Goal: Information Seeking & Learning: Learn about a topic

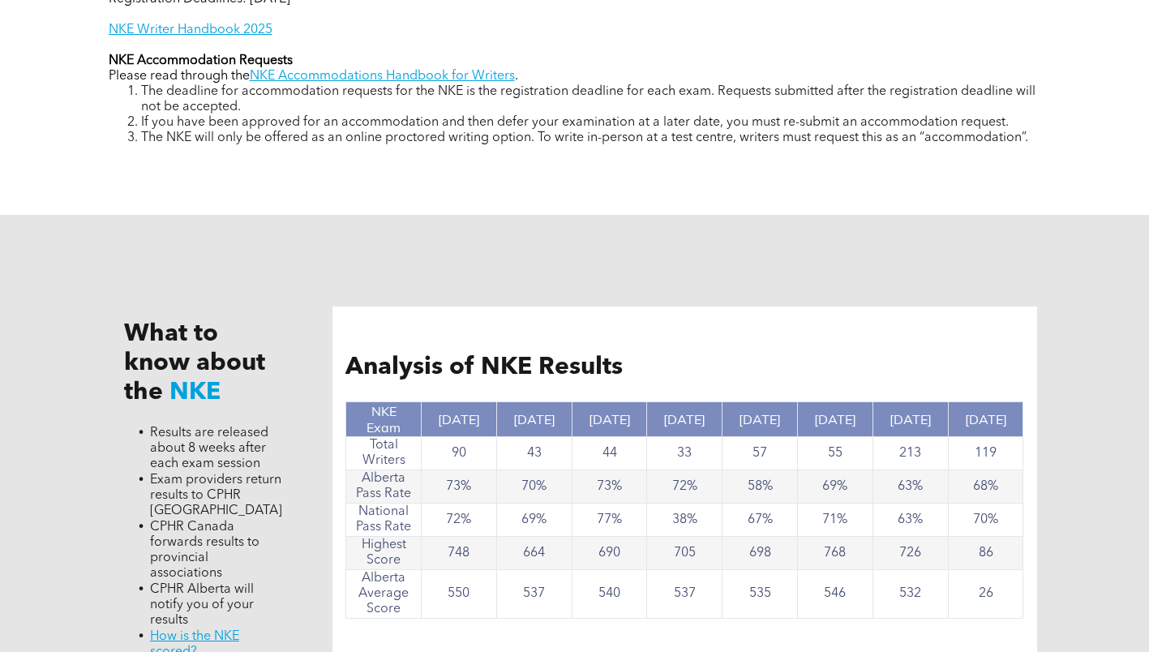
scroll to position [1079, 0]
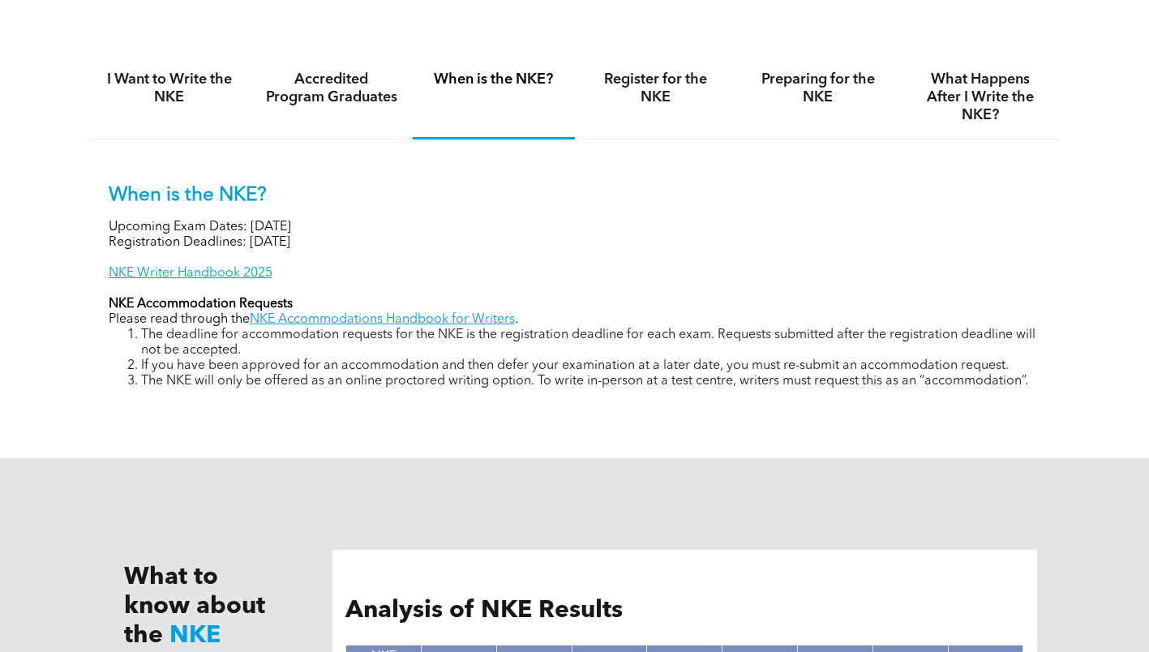
click at [342, 117] on div "Accredited Program Graduates" at bounding box center [332, 98] width 162 height 84
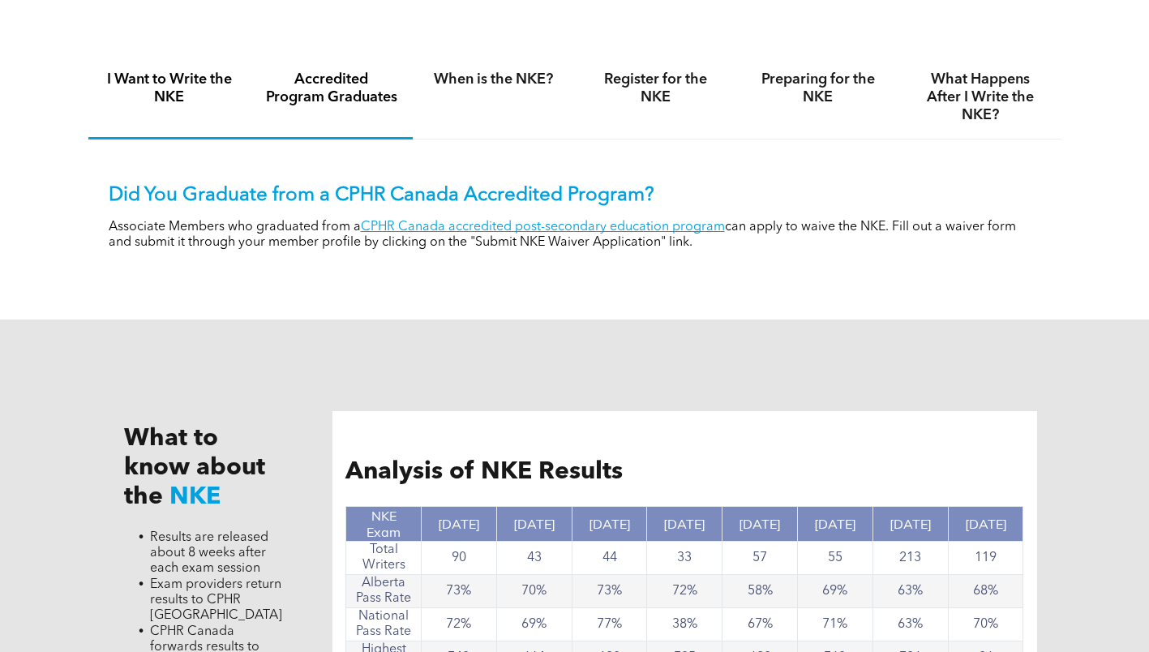
click at [198, 94] on h4 "I Want to Write the NKE" at bounding box center [169, 89] width 133 height 36
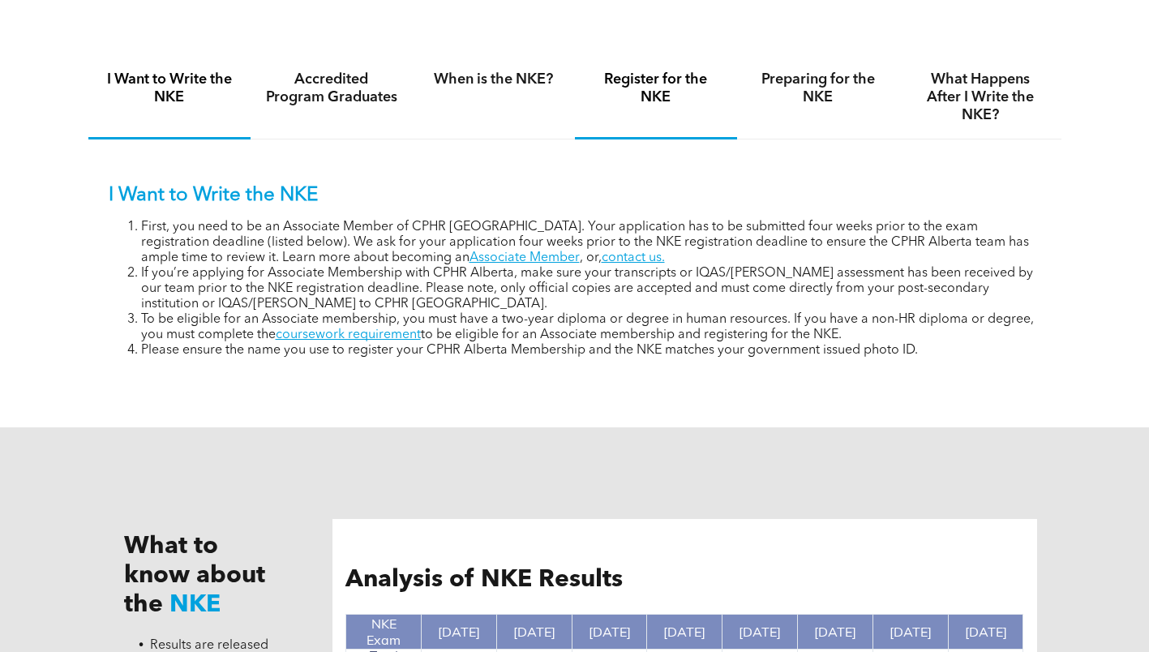
click at [651, 85] on h4 "Register for the NKE" at bounding box center [656, 89] width 133 height 36
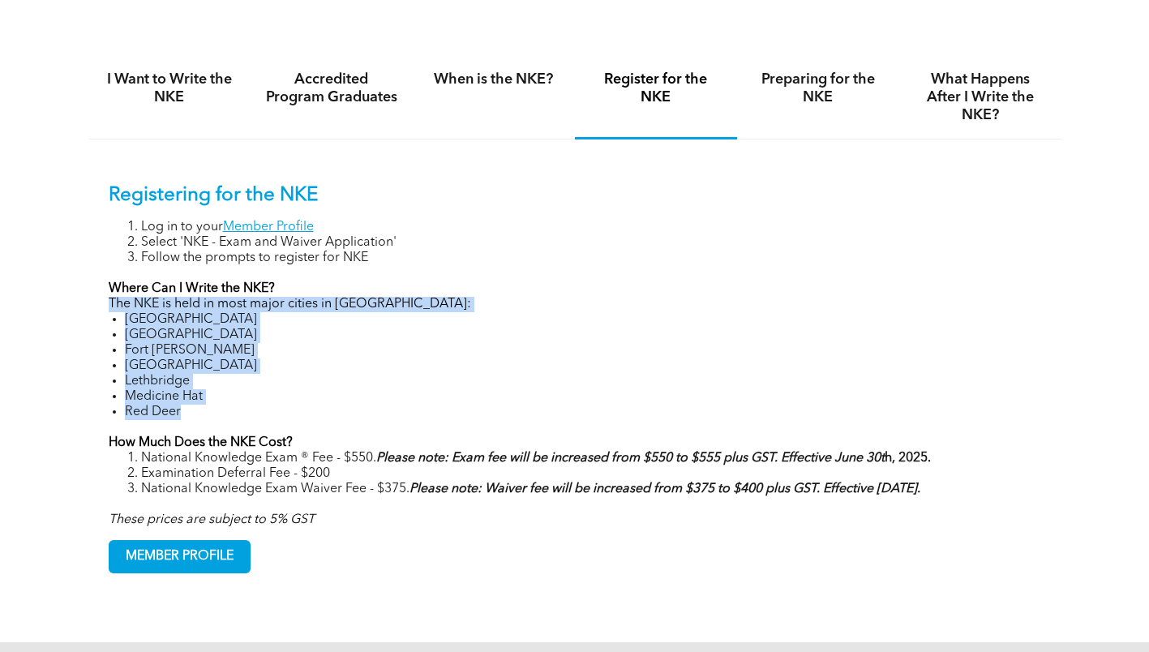
drag, startPoint x: 222, startPoint y: 407, endPoint x: 100, endPoint y: 298, distance: 164.3
click at [100, 298] on div "Registering for the NKE Log in to your Member Profile Select 'NKE - Exam and Wa…" at bounding box center [574, 366] width 973 height 454
copy div "The NKE is held in most major cities in [GEOGRAPHIC_DATA]: [GEOGRAPHIC_DATA] [G…"
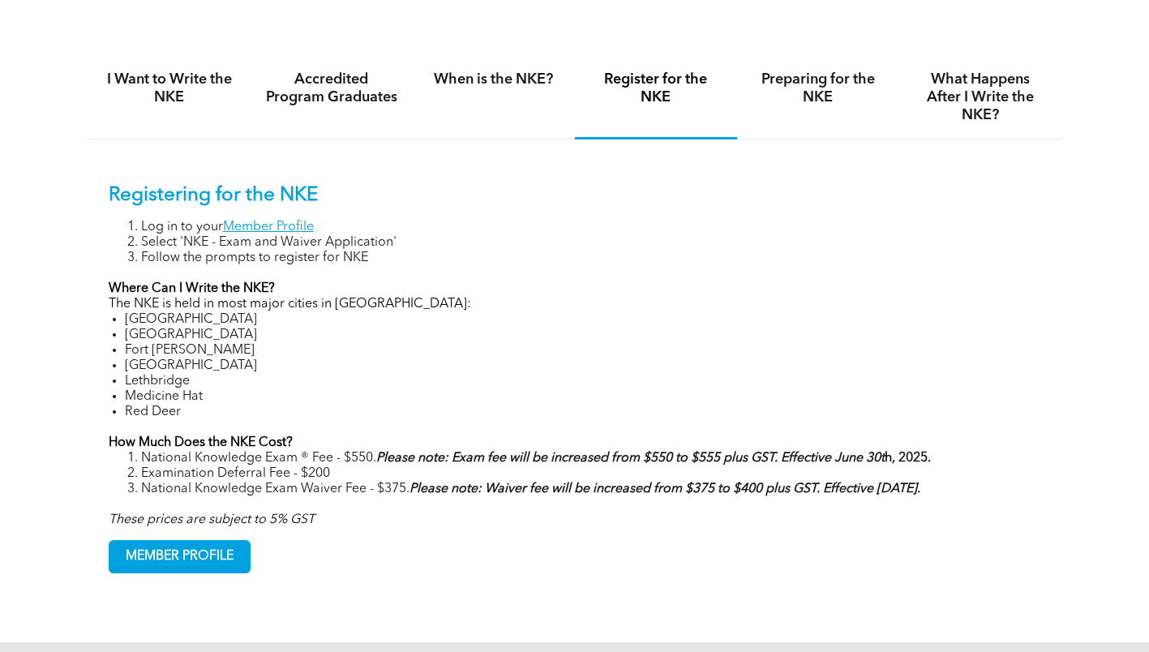
click at [644, 205] on p "Registering for the NKE" at bounding box center [575, 196] width 933 height 24
click at [790, 99] on h4 "Preparing for the NKE" at bounding box center [818, 89] width 133 height 36
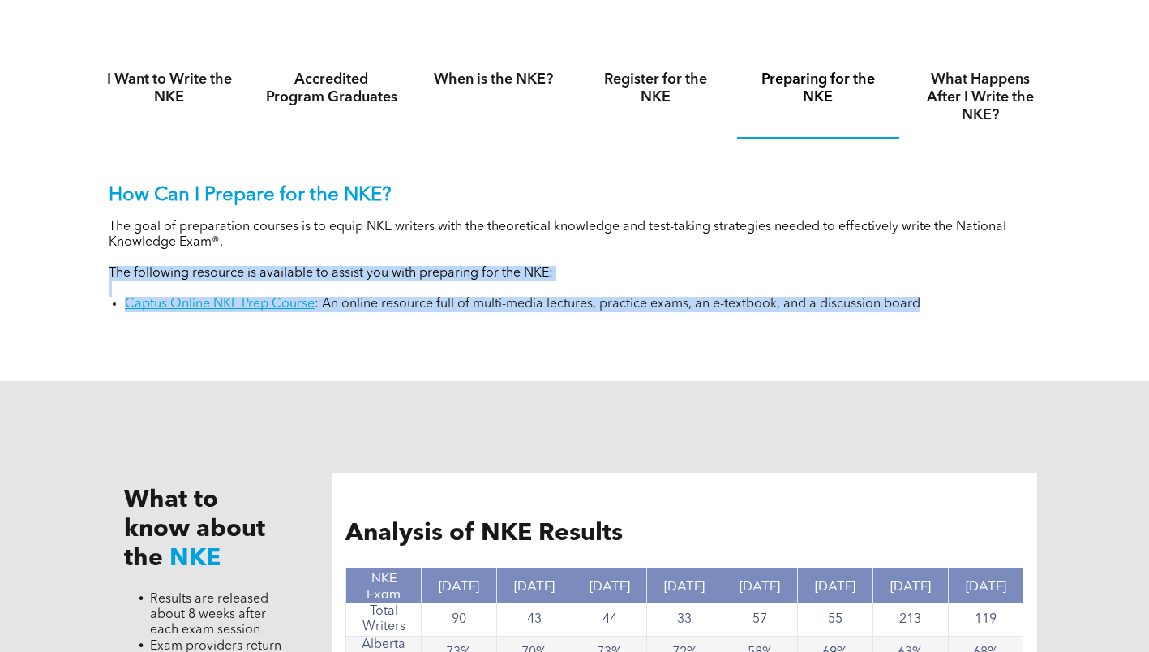
drag, startPoint x: 98, startPoint y: 271, endPoint x: 976, endPoint y: 339, distance: 880.9
click at [976, 339] on div "I Want to Write the NKE Accredited Program Graduates When is the NKE? Register …" at bounding box center [574, 195] width 973 height 339
copy div "The following resource is available to assist you with preparing for the NKE: C…"
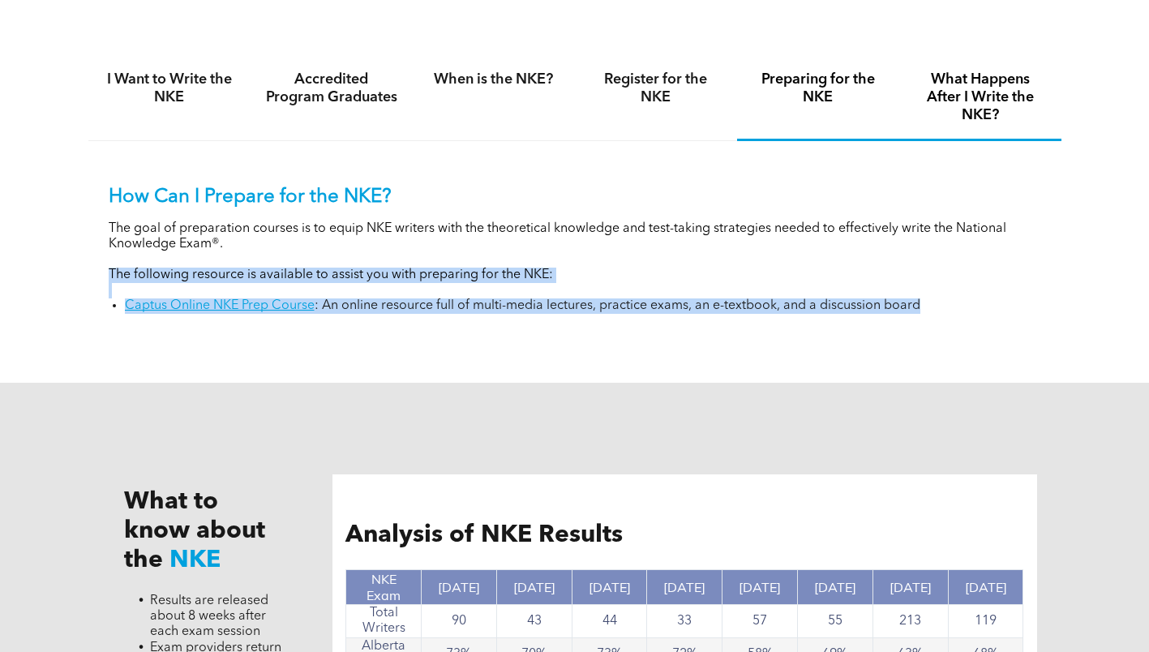
drag, startPoint x: 1006, startPoint y: 92, endPoint x: 465, endPoint y: 288, distance: 576.1
click at [1006, 92] on h4 "What Happens After I Write the NKE?" at bounding box center [980, 98] width 133 height 54
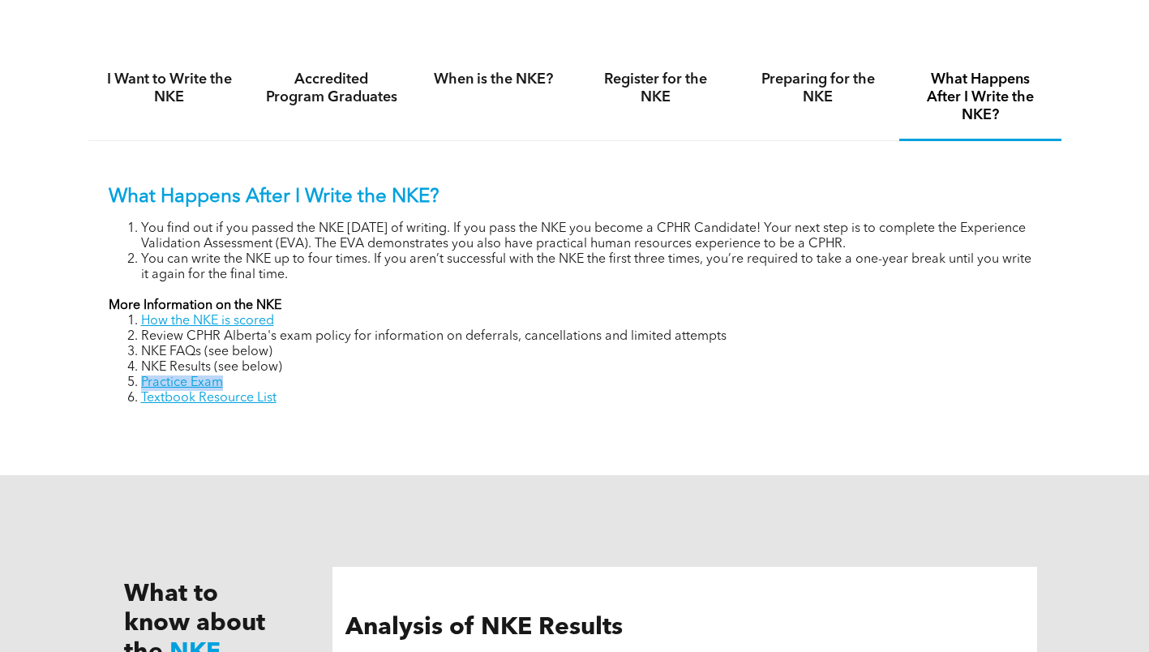
drag, startPoint x: 247, startPoint y: 382, endPoint x: 135, endPoint y: 377, distance: 111.2
click at [141, 377] on li "Practice Exam" at bounding box center [591, 382] width 900 height 15
copy link "Practice Exam"
drag, startPoint x: 215, startPoint y: 399, endPoint x: 144, endPoint y: 398, distance: 71.4
click at [144, 398] on li "Textbook Resource List" at bounding box center [591, 398] width 900 height 15
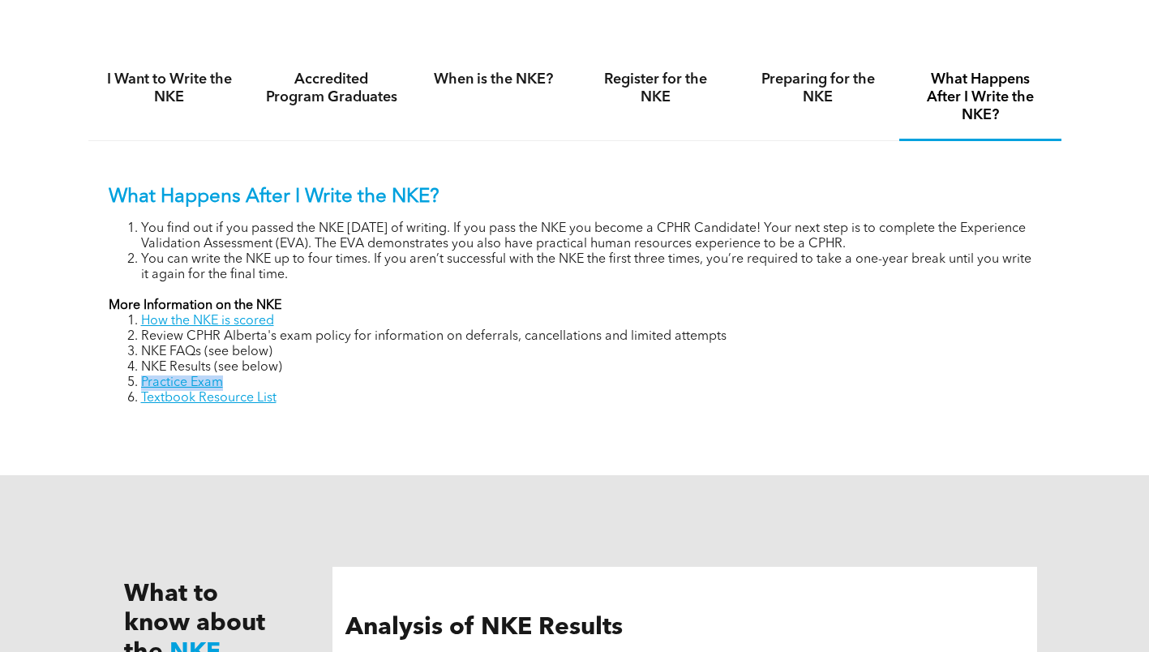
copy link "extbook Resource List"
click at [294, 398] on li "Textbook Resource List" at bounding box center [591, 398] width 900 height 15
drag, startPoint x: 292, startPoint y: 399, endPoint x: 141, endPoint y: 394, distance: 150.9
click at [141, 394] on li "Textbook Resource List" at bounding box center [591, 398] width 900 height 15
copy link "Textbook Resource List"
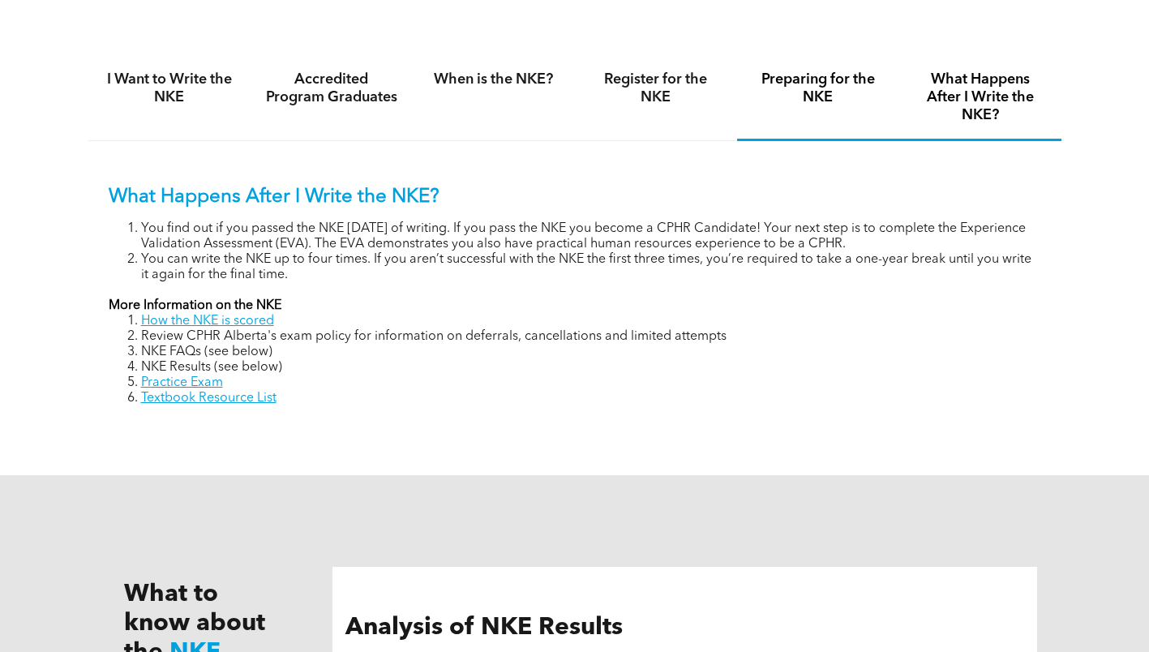
click at [816, 93] on h4 "Preparing for the NKE" at bounding box center [818, 89] width 133 height 36
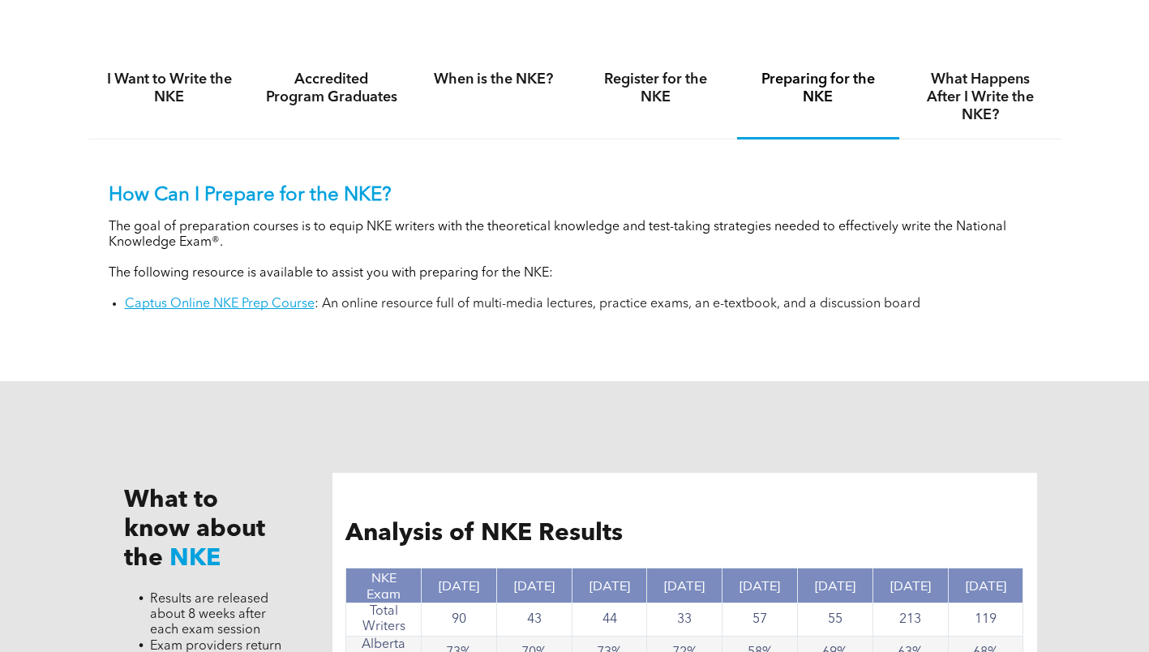
click at [401, 383] on div "What to know about the NKE Results are released about 8 weeks after each exam s…" at bounding box center [574, 656] width 973 height 551
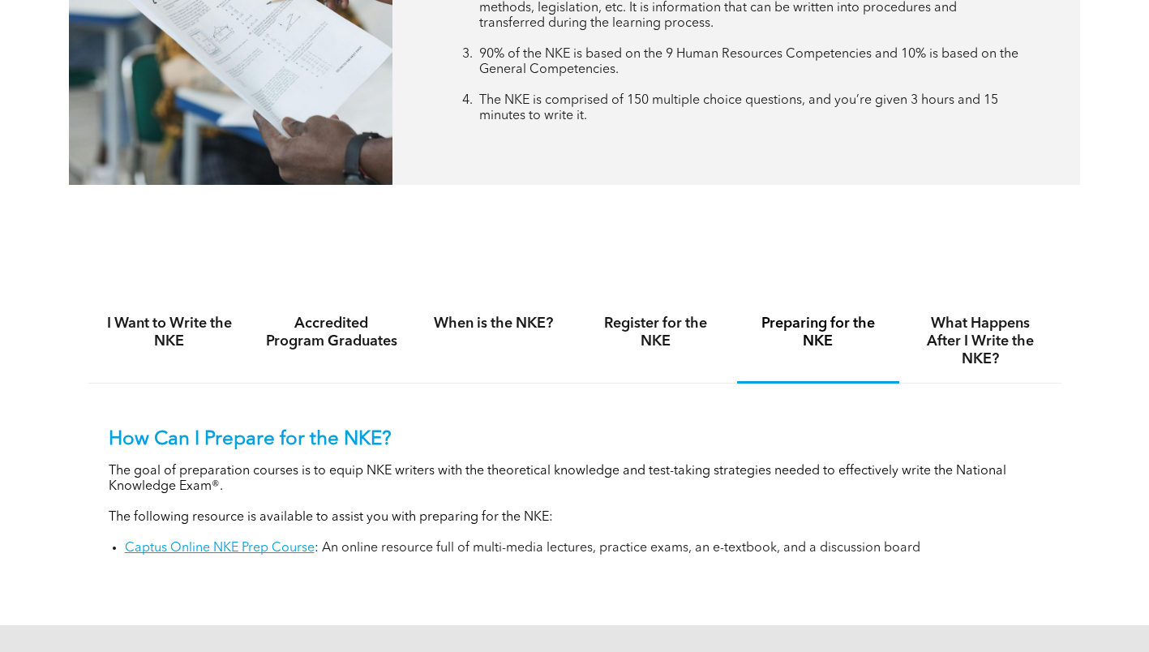
scroll to position [892, 0]
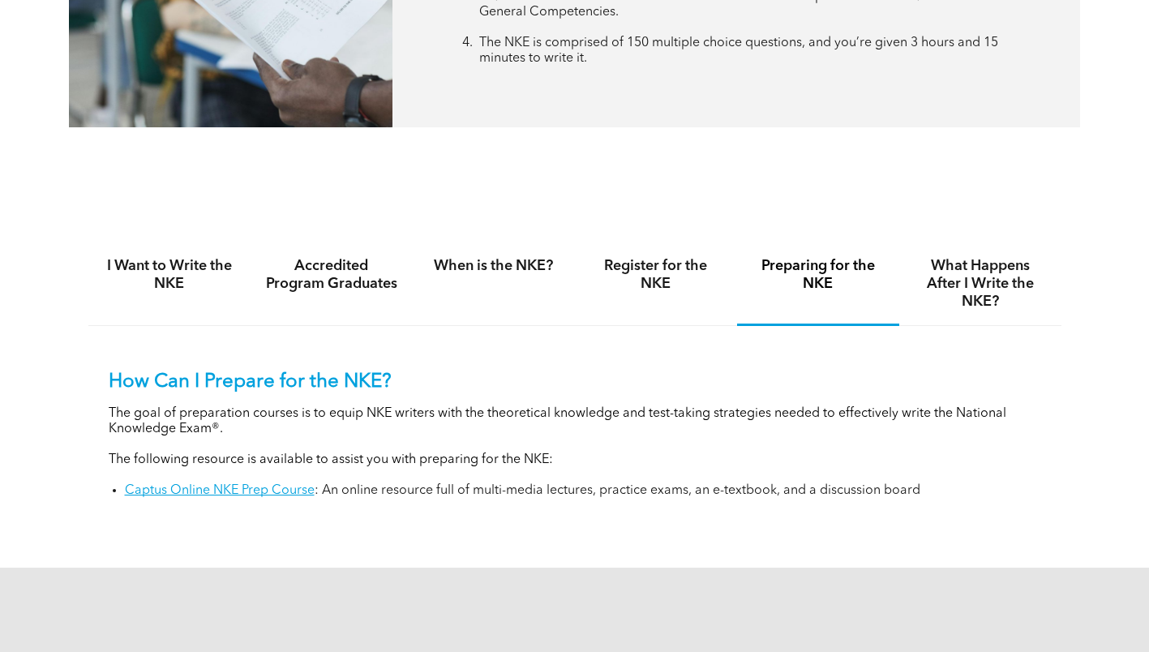
click at [791, 294] on div "Preparing for the NKE" at bounding box center [818, 284] width 162 height 84
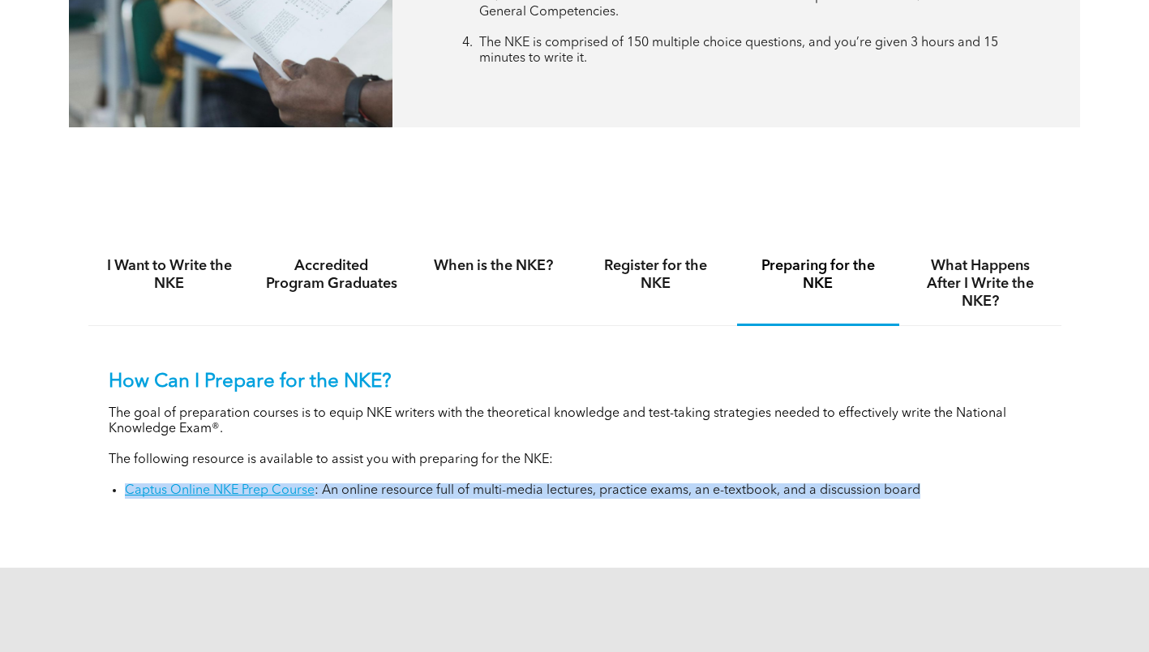
drag, startPoint x: 58, startPoint y: 488, endPoint x: 927, endPoint y: 510, distance: 869.6
click at [927, 510] on div "I Want to Write the NKE Accredited Program Graduates When is the NKE? Register …" at bounding box center [574, 381] width 1149 height 371
drag, startPoint x: 927, startPoint y: 510, endPoint x: 654, endPoint y: 527, distance: 273.8
click at [654, 527] on div "I Want to Write the NKE Accredited Program Graduates When is the NKE? Register …" at bounding box center [574, 381] width 973 height 339
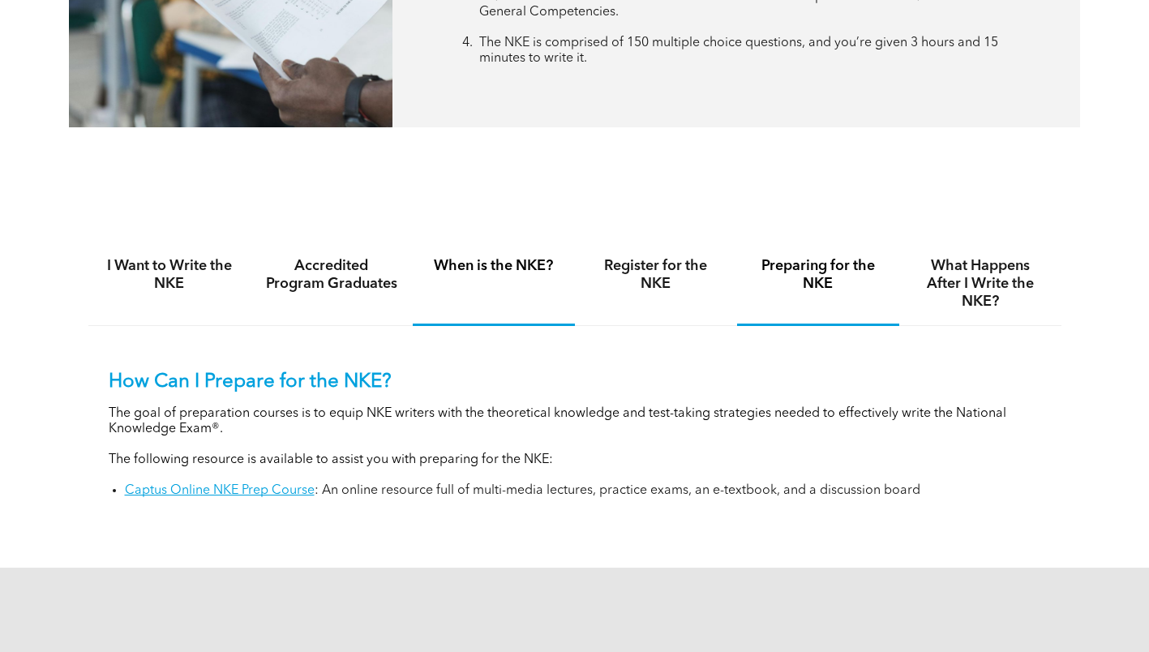
click at [554, 282] on div "When is the NKE?" at bounding box center [494, 284] width 162 height 84
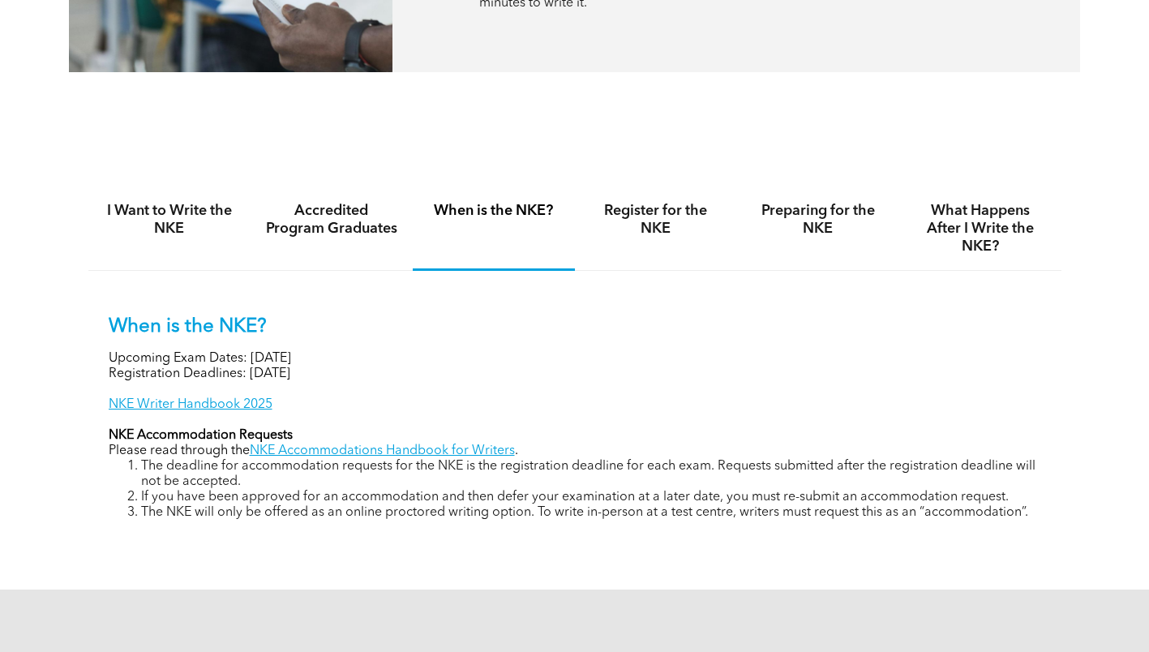
scroll to position [973, 0]
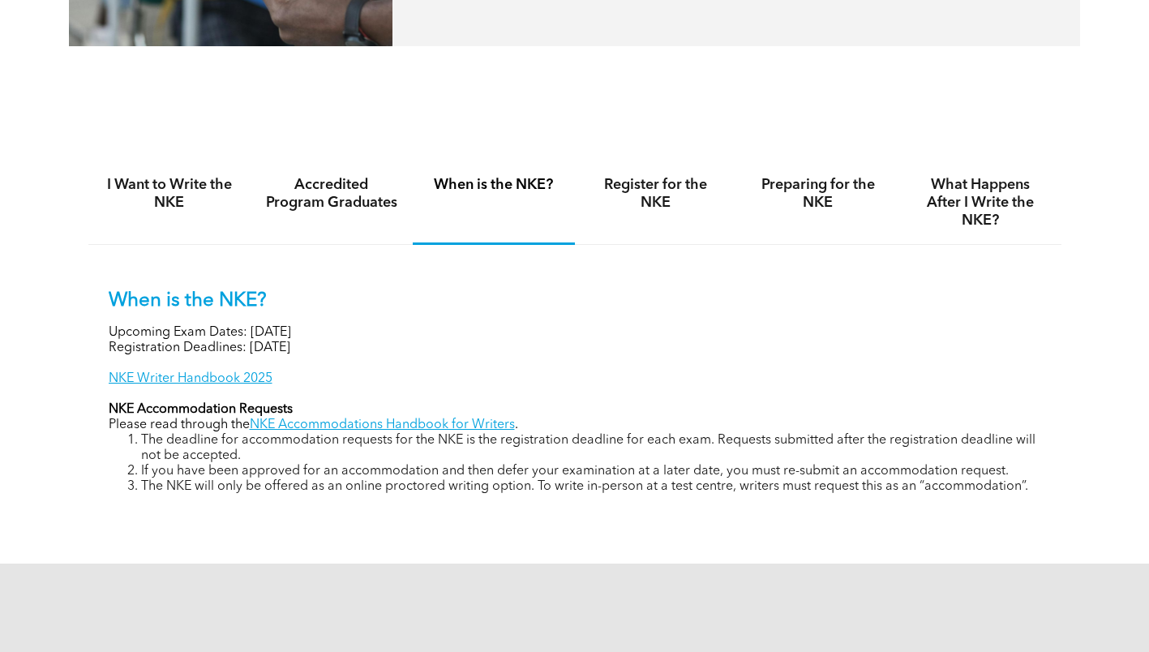
click at [648, 225] on div "Register for the NKE" at bounding box center [656, 203] width 162 height 84
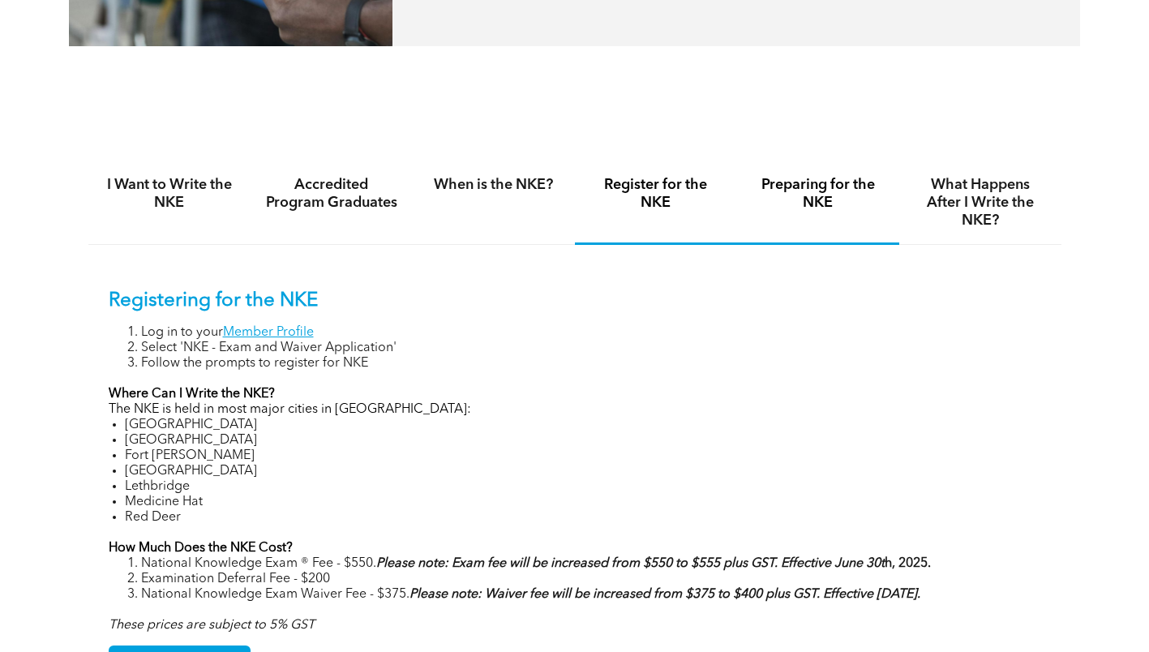
click at [826, 195] on h4 "Preparing for the NKE" at bounding box center [818, 194] width 133 height 36
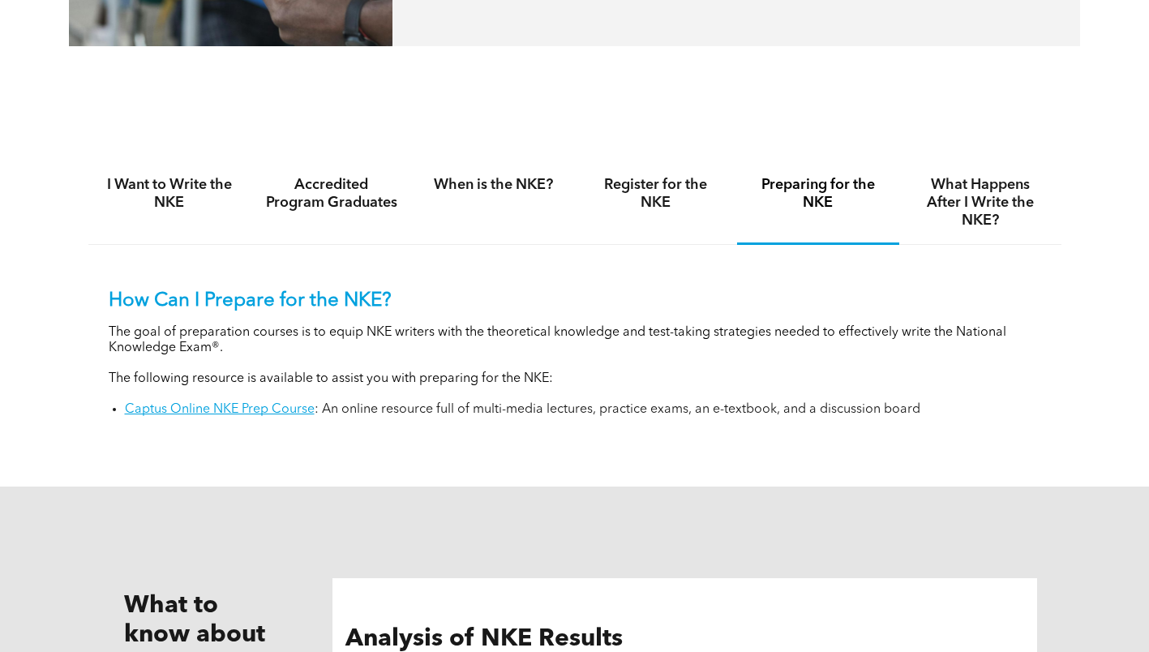
drag, startPoint x: 213, startPoint y: 410, endPoint x: 229, endPoint y: 418, distance: 17.8
click at [227, 418] on div "How Can I Prepare for the NKE? The goal of preparation courses is to equip NKE …" at bounding box center [574, 341] width 973 height 193
